Goal: Information Seeking & Learning: Learn about a topic

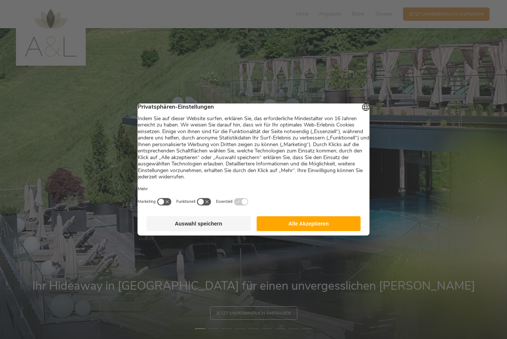
click at [322, 228] on button "Alle Akzeptieren" at bounding box center [308, 223] width 104 height 15
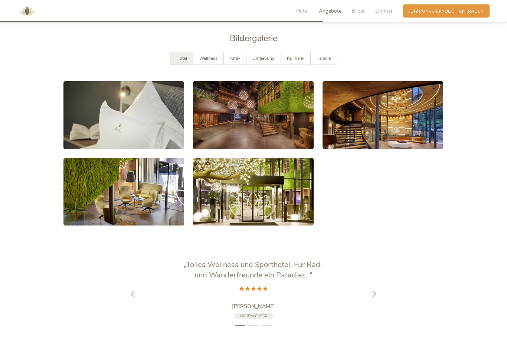
scroll to position [1183, 0]
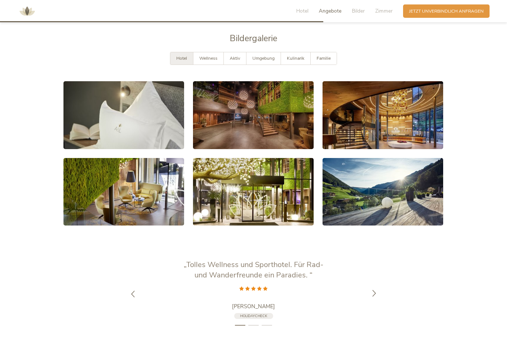
click at [376, 297] on icon at bounding box center [374, 293] width 7 height 7
click at [377, 302] on icon at bounding box center [374, 298] width 7 height 7
click at [375, 302] on icon at bounding box center [374, 298] width 7 height 7
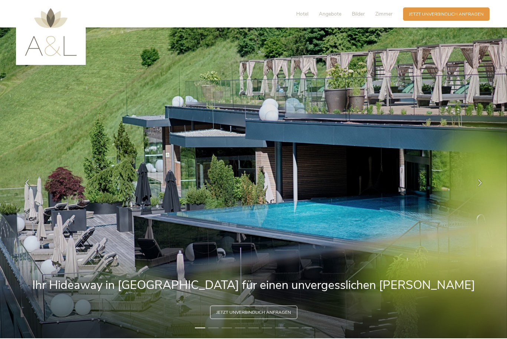
scroll to position [0, 0]
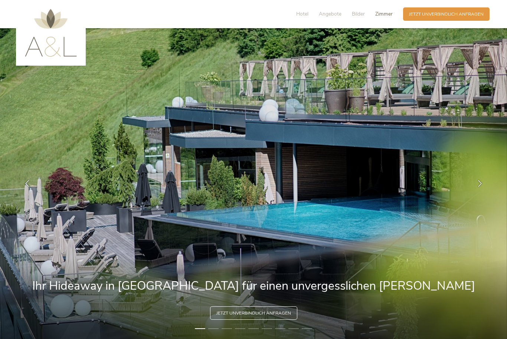
click at [385, 14] on span "Zimmer" at bounding box center [383, 13] width 17 height 7
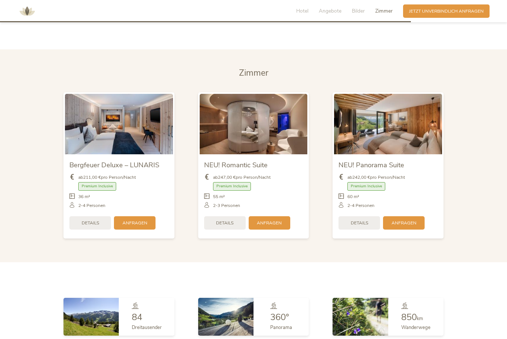
scroll to position [1522, 0]
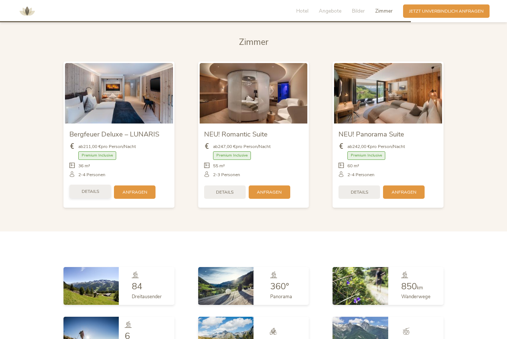
click at [89, 195] on span "Details" at bounding box center [90, 192] width 17 height 6
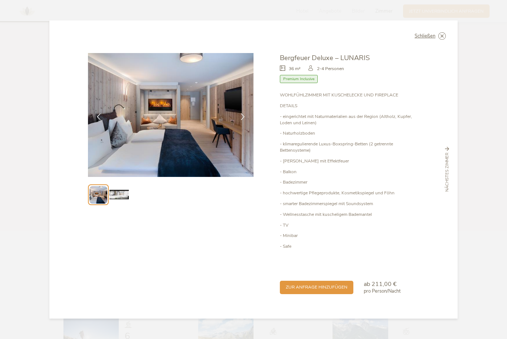
click at [120, 195] on img at bounding box center [119, 195] width 19 height 19
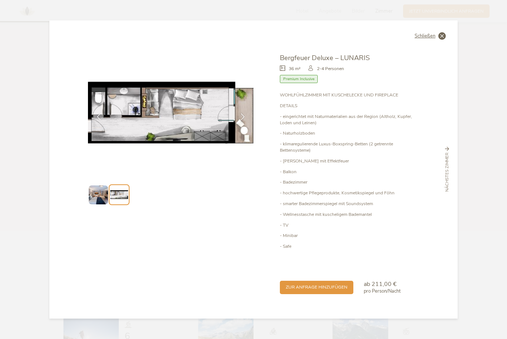
click at [428, 39] on span "Schließen" at bounding box center [425, 36] width 21 height 5
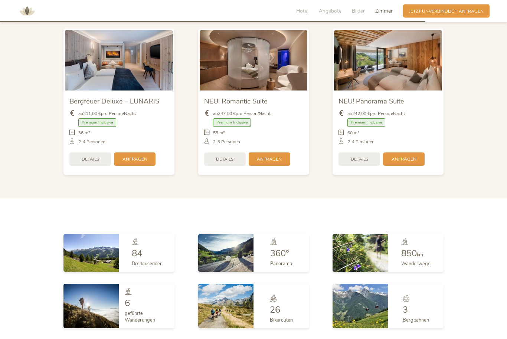
scroll to position [1555, 0]
click at [212, 321] on img at bounding box center [225, 305] width 55 height 45
click at [220, 319] on img at bounding box center [225, 305] width 55 height 45
click at [279, 313] on span "26" at bounding box center [275, 309] width 10 height 12
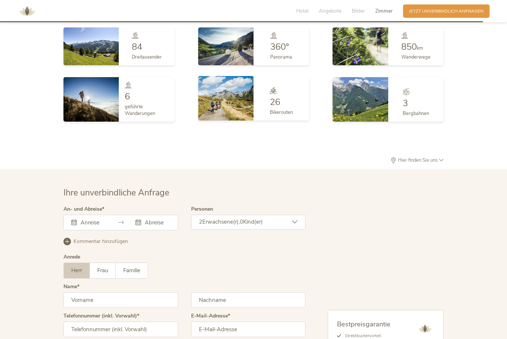
scroll to position [1765, 0]
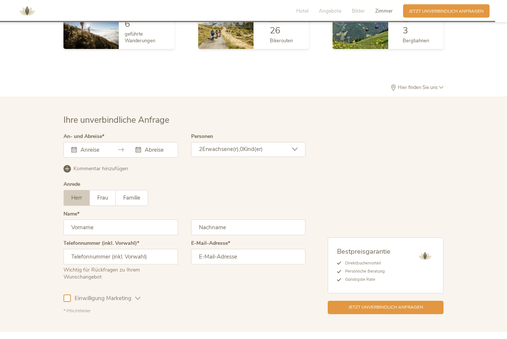
click at [422, 91] on span "Hier finden Sie uns" at bounding box center [417, 88] width 43 height 5
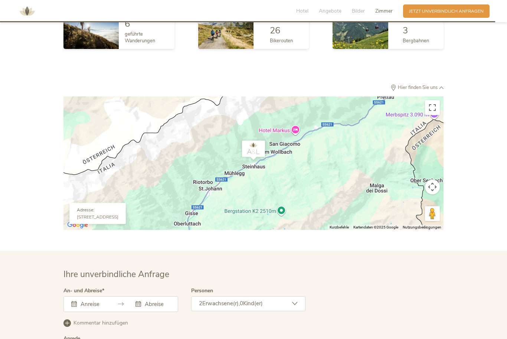
click at [434, 195] on button "Kamerasteuerung für die Karte" at bounding box center [432, 187] width 15 height 15
click at [413, 176] on button "Vergrößern" at bounding box center [413, 168] width 15 height 15
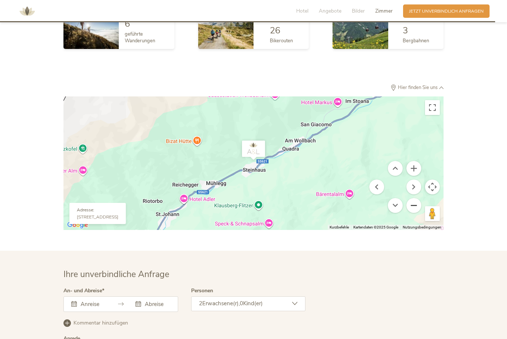
click at [419, 213] on button "Verkleinern" at bounding box center [413, 205] width 15 height 15
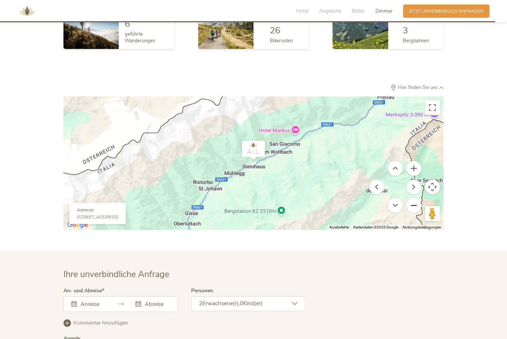
click at [419, 213] on button "Verkleinern" at bounding box center [413, 205] width 15 height 15
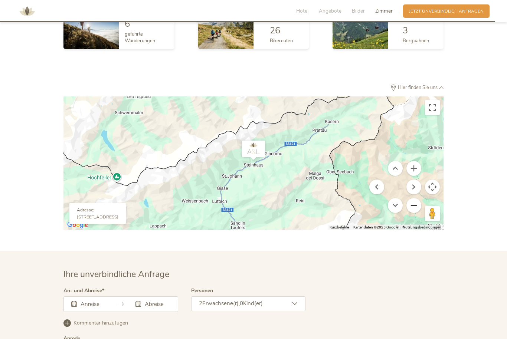
click at [418, 213] on button "Verkleinern" at bounding box center [413, 205] width 15 height 15
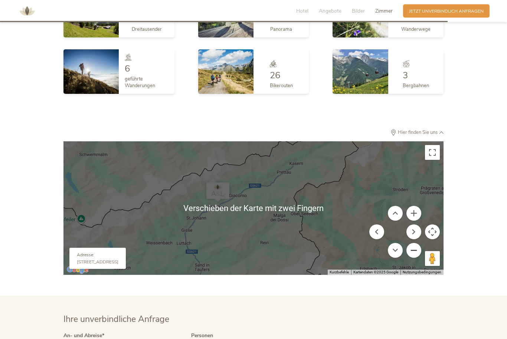
scroll to position [1789, 0]
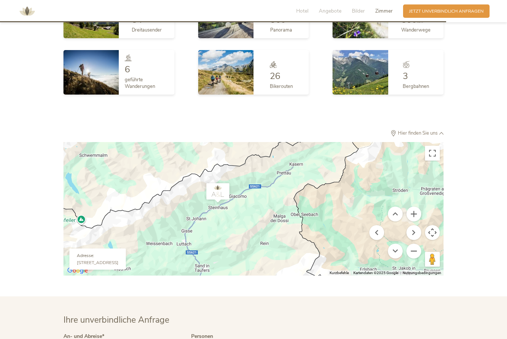
click at [294, 199] on div at bounding box center [253, 209] width 380 height 134
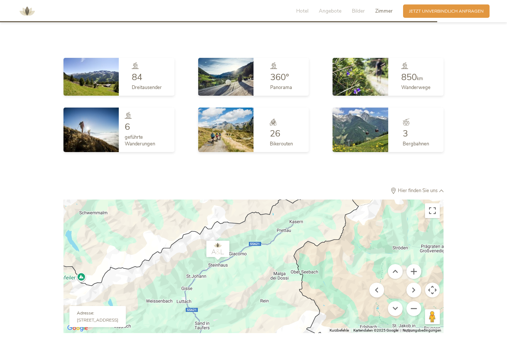
scroll to position [1732, 0]
click at [421, 317] on div at bounding box center [253, 266] width 380 height 134
click at [417, 316] on button "Verkleinern" at bounding box center [413, 308] width 15 height 15
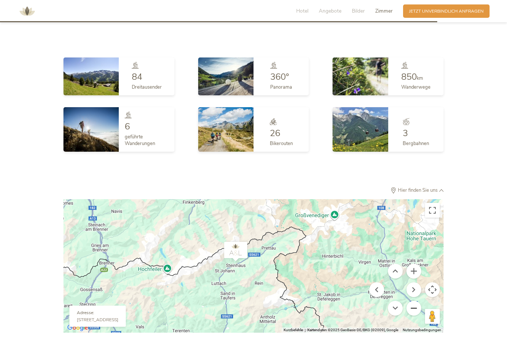
click at [421, 316] on button "Verkleinern" at bounding box center [413, 308] width 15 height 15
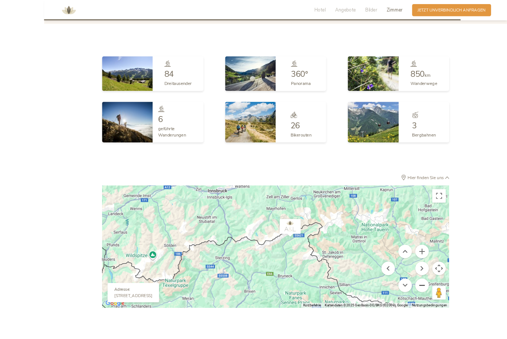
scroll to position [1784, 0]
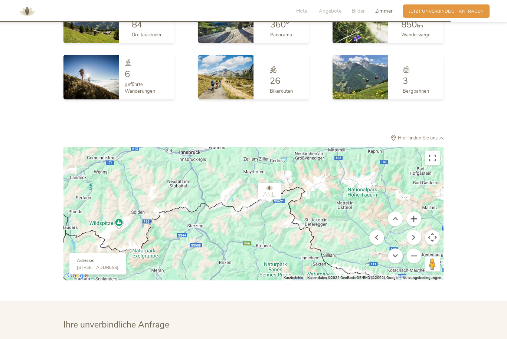
click at [414, 226] on button "Vergrößern" at bounding box center [413, 219] width 15 height 15
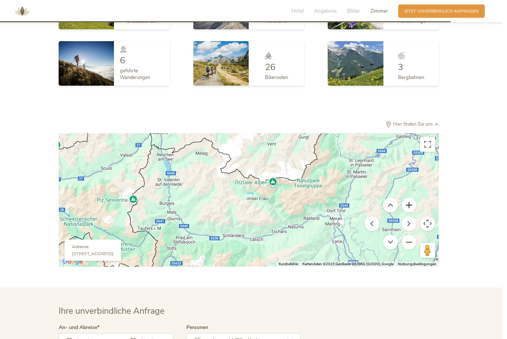
scroll to position [1808, 0]
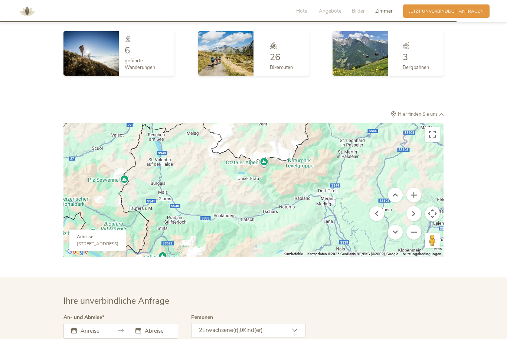
click at [330, 199] on div at bounding box center [253, 190] width 380 height 134
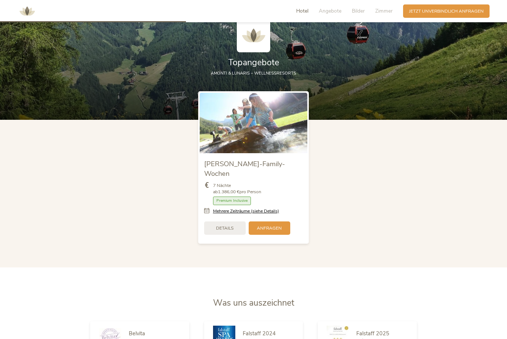
scroll to position [745, 0]
